Goal: Information Seeking & Learning: Learn about a topic

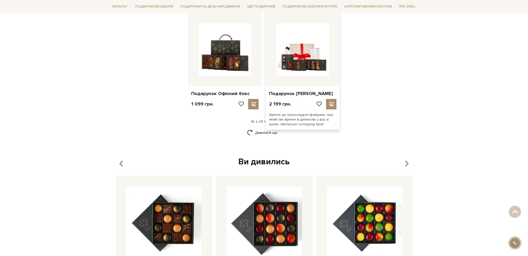
scroll to position [625, 0]
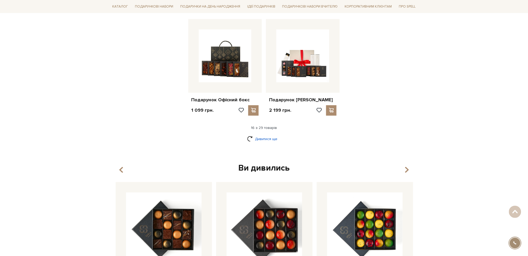
click at [263, 138] on link "Дивитися ще" at bounding box center [264, 138] width 34 height 9
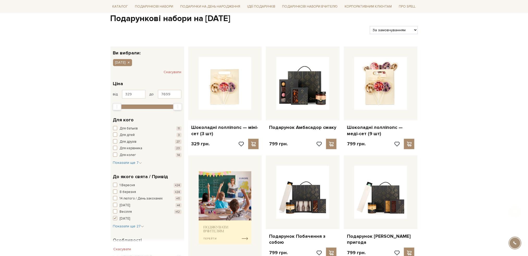
scroll to position [174, 0]
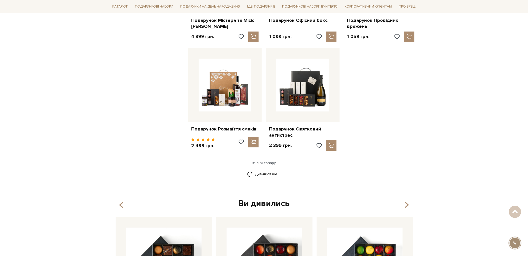
scroll to position [695, 0]
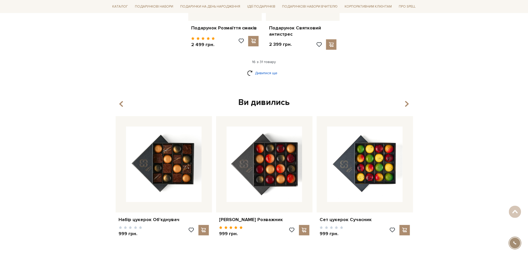
click at [265, 73] on link "Дивитися ще" at bounding box center [264, 73] width 34 height 9
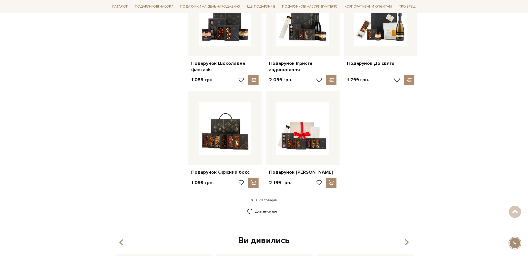
scroll to position [660, 0]
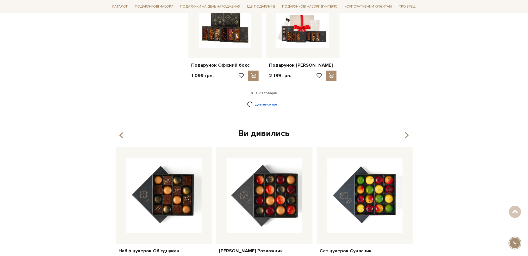
click at [268, 103] on link "Дивитися ще" at bounding box center [264, 104] width 34 height 9
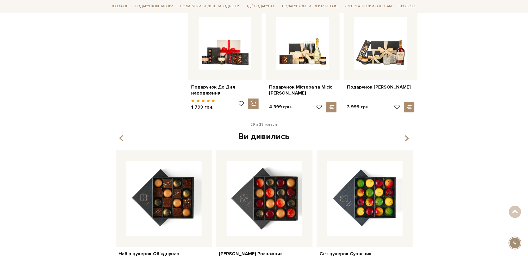
scroll to position [1250, 0]
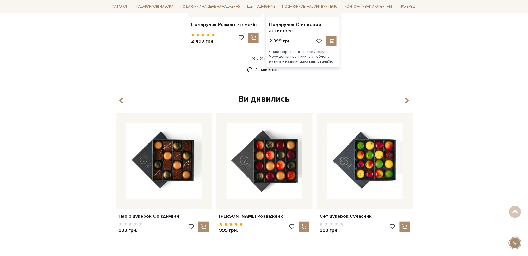
scroll to position [603, 0]
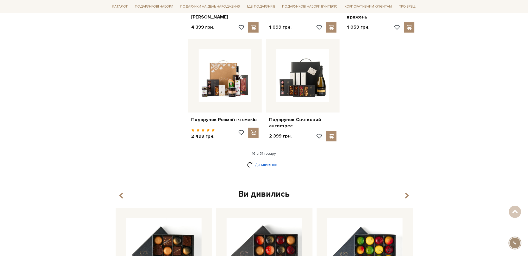
click at [265, 162] on link "Дивитися ще" at bounding box center [264, 164] width 34 height 9
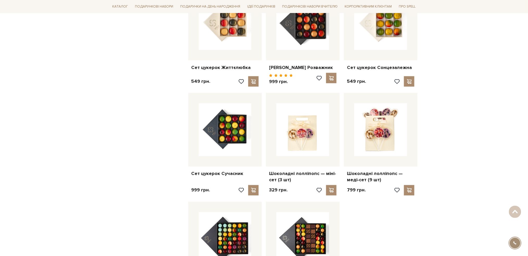
scroll to position [1228, 0]
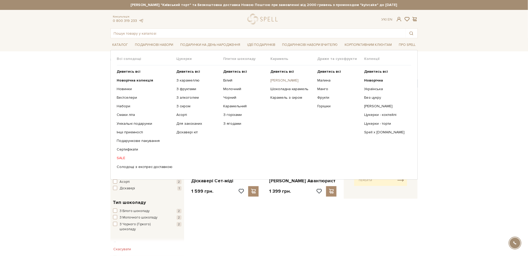
click at [283, 80] on link "[PERSON_NAME]" at bounding box center [291, 80] width 43 height 5
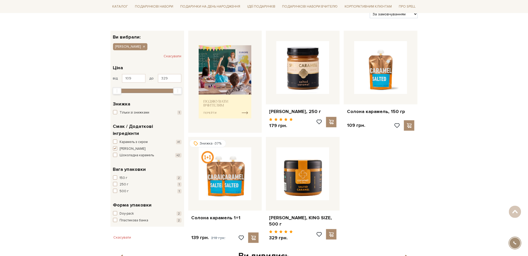
scroll to position [104, 0]
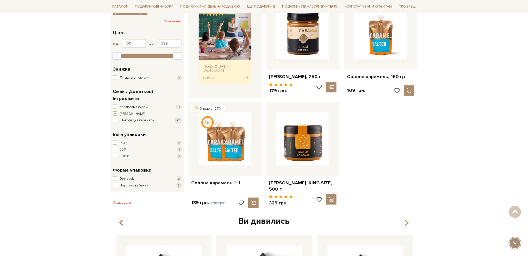
click at [4, 110] on div "Головна Вся продукція Карамель Солона карамель Солона карамель Фільтри За замов…" at bounding box center [264, 170] width 528 height 435
click at [9, 133] on div "Головна Вся продукція Карамель Солона карамель Солона карамель Фільтри За замов…" at bounding box center [264, 170] width 528 height 435
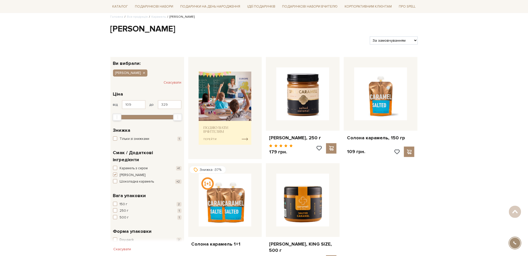
scroll to position [0, 0]
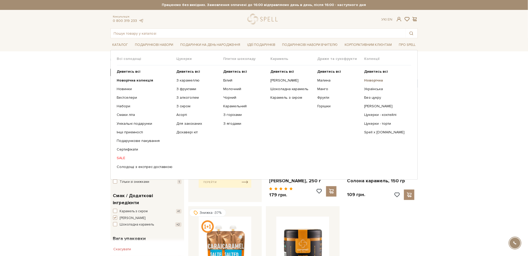
click at [372, 78] on b "Новорічна" at bounding box center [373, 80] width 19 height 4
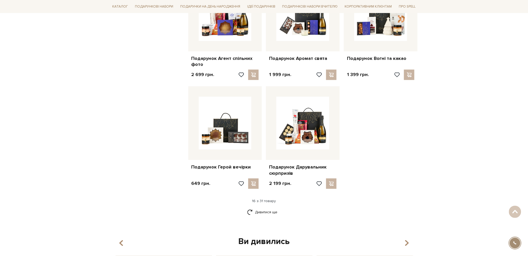
scroll to position [556, 0]
click at [268, 213] on link "Дивитися ще" at bounding box center [264, 211] width 34 height 9
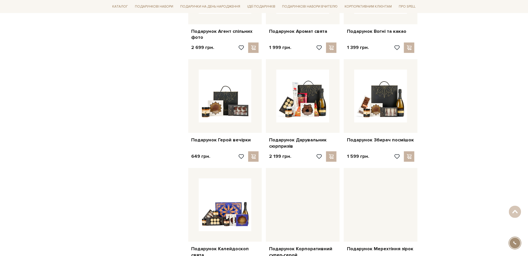
scroll to position [695, 0]
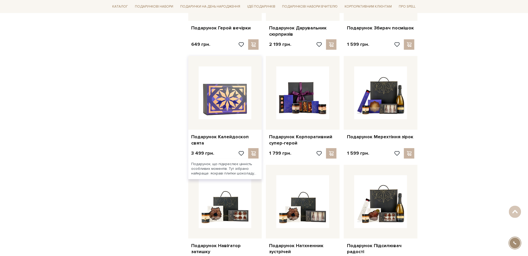
click at [218, 96] on img at bounding box center [225, 92] width 53 height 53
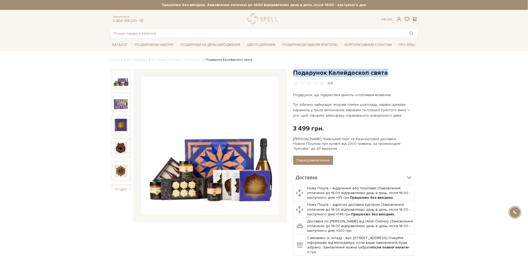
drag, startPoint x: 390, startPoint y: 72, endPoint x: 294, endPoint y: 66, distance: 95.8
copy h1 "Подарунок Калейдоскоп свята"
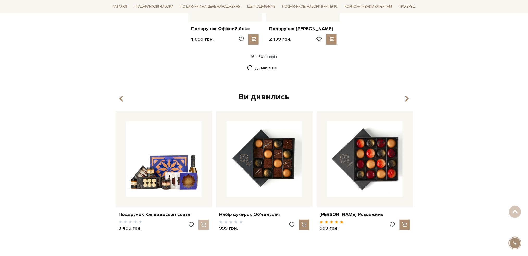
scroll to position [640, 0]
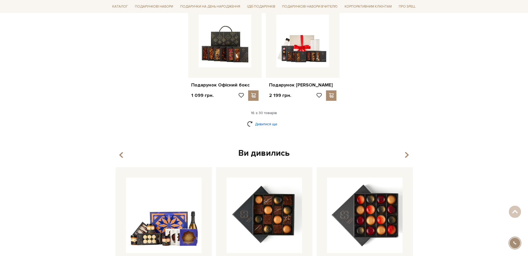
click at [262, 122] on link "Дивитися ще" at bounding box center [264, 124] width 34 height 9
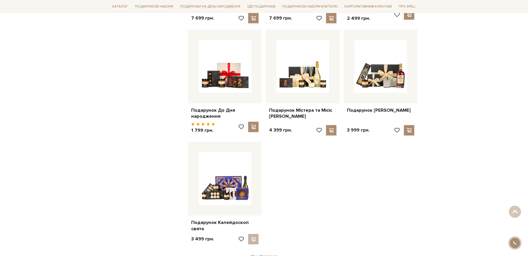
scroll to position [1092, 0]
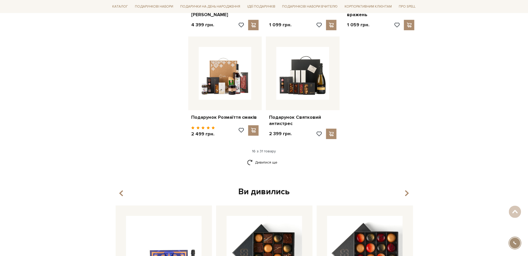
scroll to position [624, 0]
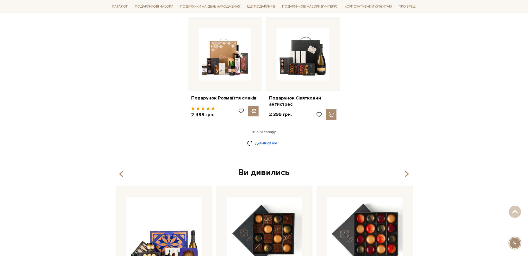
click at [275, 141] on link "Дивитися ще" at bounding box center [264, 143] width 34 height 9
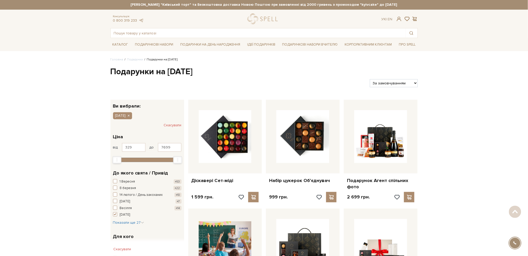
scroll to position [0, 0]
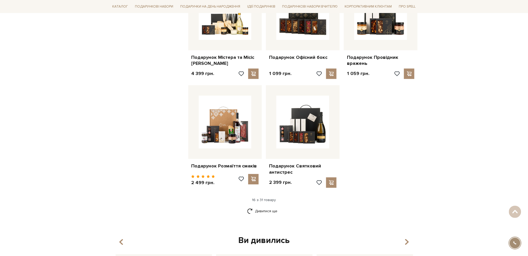
scroll to position [584, 0]
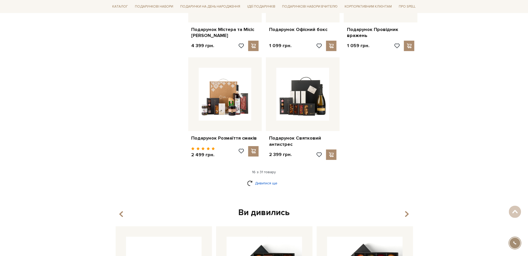
click at [261, 183] on link "Дивитися ще" at bounding box center [264, 183] width 34 height 9
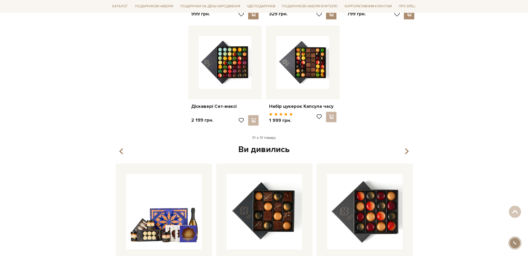
scroll to position [1175, 0]
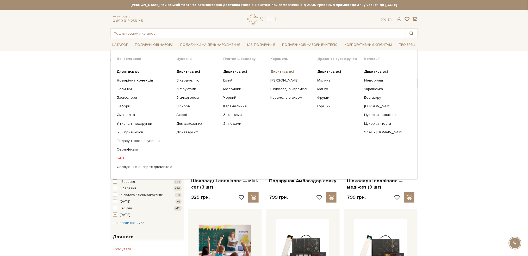
click at [277, 71] on b "Дивитись всі" at bounding box center [282, 71] width 24 height 4
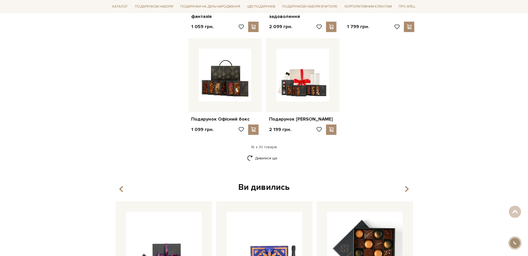
scroll to position [695, 0]
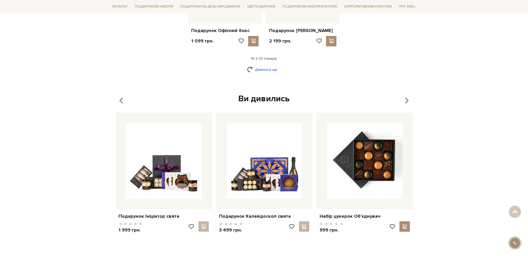
click at [258, 71] on link "Дивитися ще" at bounding box center [264, 69] width 34 height 9
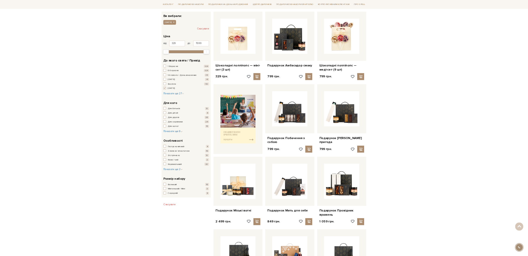
scroll to position [0, 0]
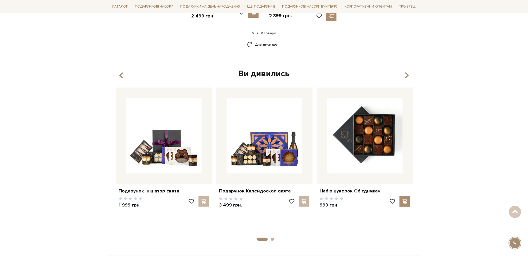
scroll to position [638, 0]
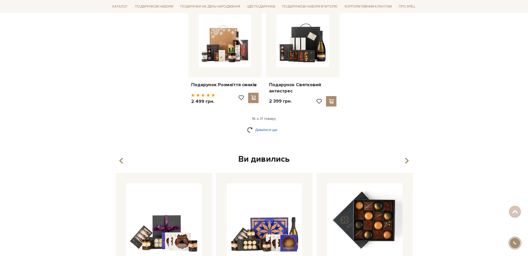
click at [262, 128] on link "Дивитися ще" at bounding box center [264, 129] width 34 height 9
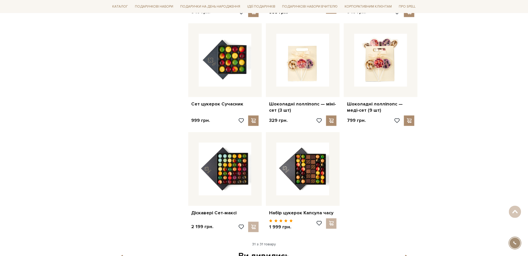
scroll to position [1124, 0]
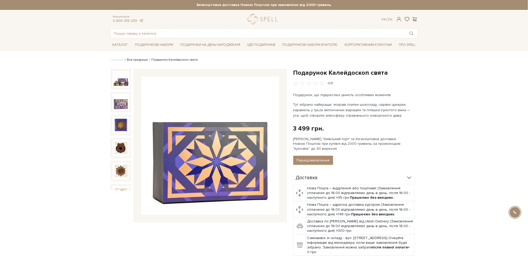
click at [134, 60] on link "Вся продукція" at bounding box center [137, 60] width 21 height 4
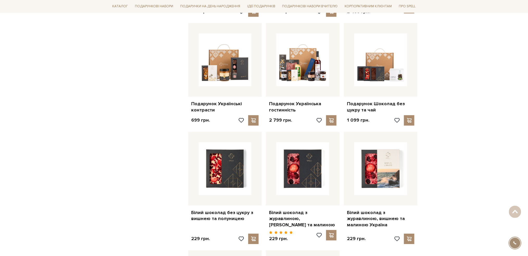
scroll to position [625, 0]
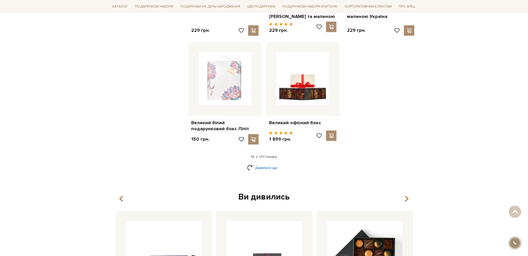
click at [265, 163] on link "Дивитися ще" at bounding box center [264, 167] width 34 height 9
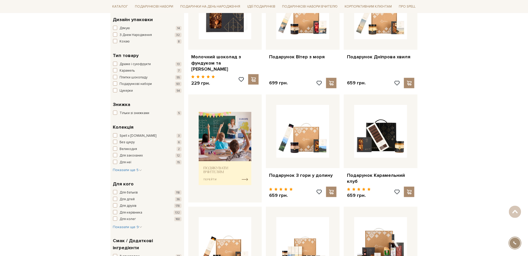
scroll to position [104, 0]
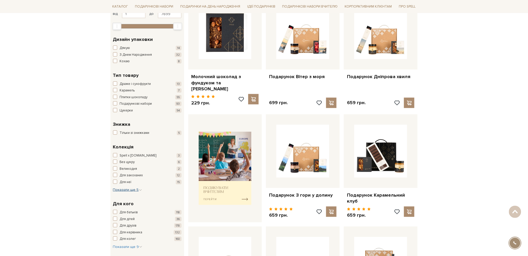
click at [125, 191] on span "Показати ще 5" at bounding box center [127, 190] width 29 height 4
click at [115, 192] on span "button" at bounding box center [115, 192] width 4 height 4
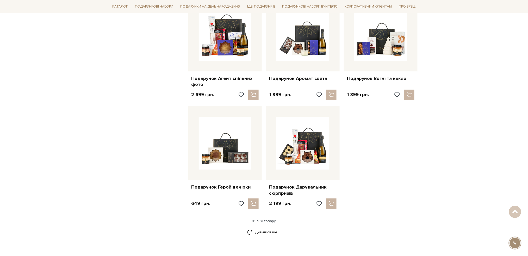
scroll to position [556, 0]
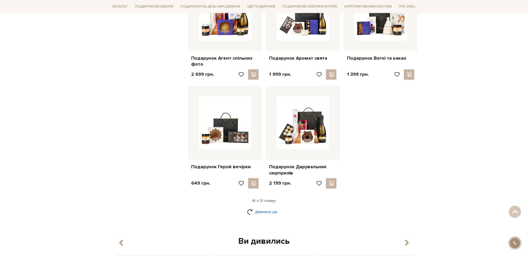
click at [259, 212] on link "Дивитися ще" at bounding box center [264, 211] width 34 height 9
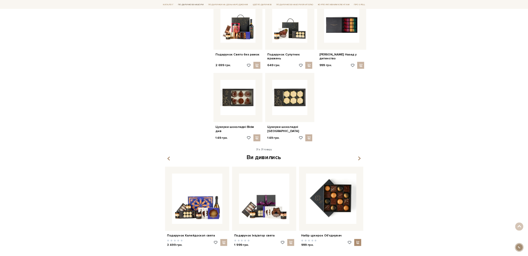
scroll to position [1077, 0]
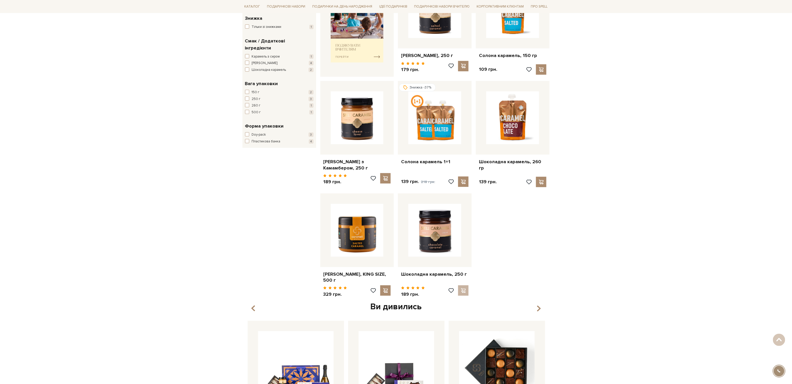
scroll to position [70, 0]
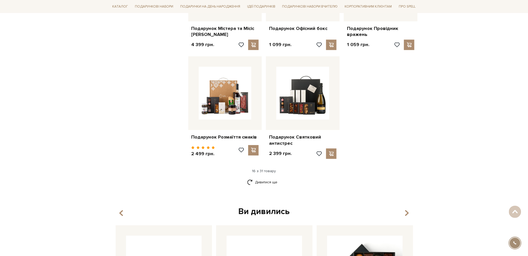
scroll to position [534, 0]
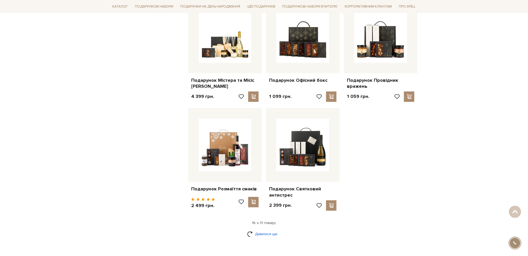
click at [256, 233] on link "Дивитися ще" at bounding box center [264, 234] width 34 height 9
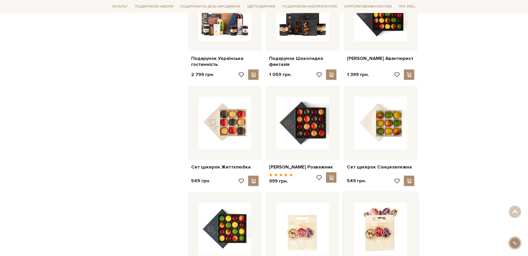
scroll to position [846, 0]
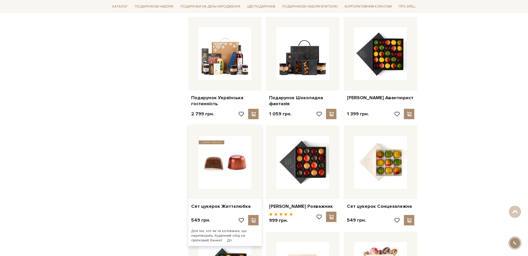
click at [227, 155] on img at bounding box center [225, 162] width 53 height 53
